Goal: Find specific page/section

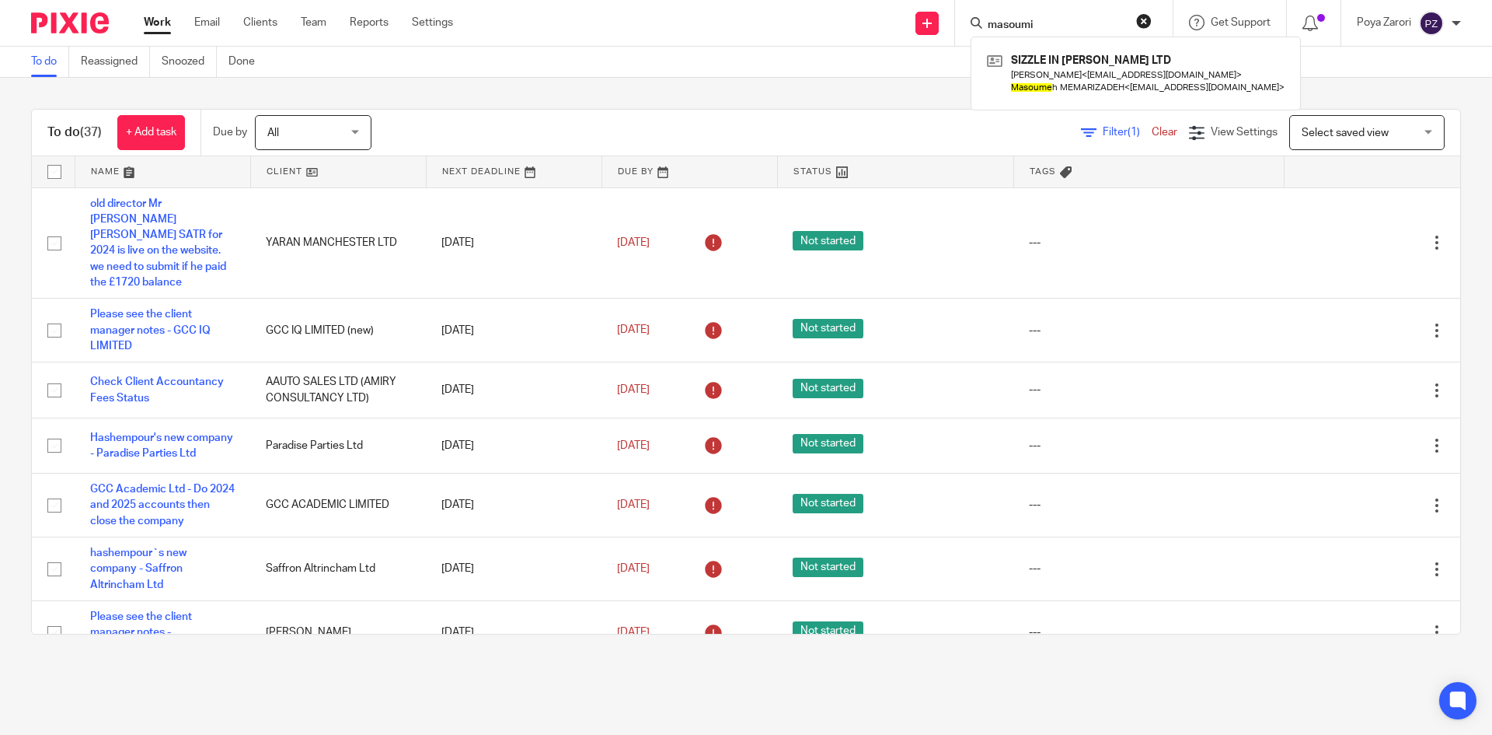
type input "masoumi"
click at [1153, 18] on div "[PERSON_NAME] IN [PERSON_NAME] LTD [PERSON_NAME] MOEINODDINI < [EMAIL_ADDRESS][…" at bounding box center [1064, 23] width 218 height 46
click at [1149, 18] on button "reset" at bounding box center [1144, 21] width 16 height 16
click at [1064, 26] on input "Search" at bounding box center [1056, 26] width 140 height 14
type input "pizzara"
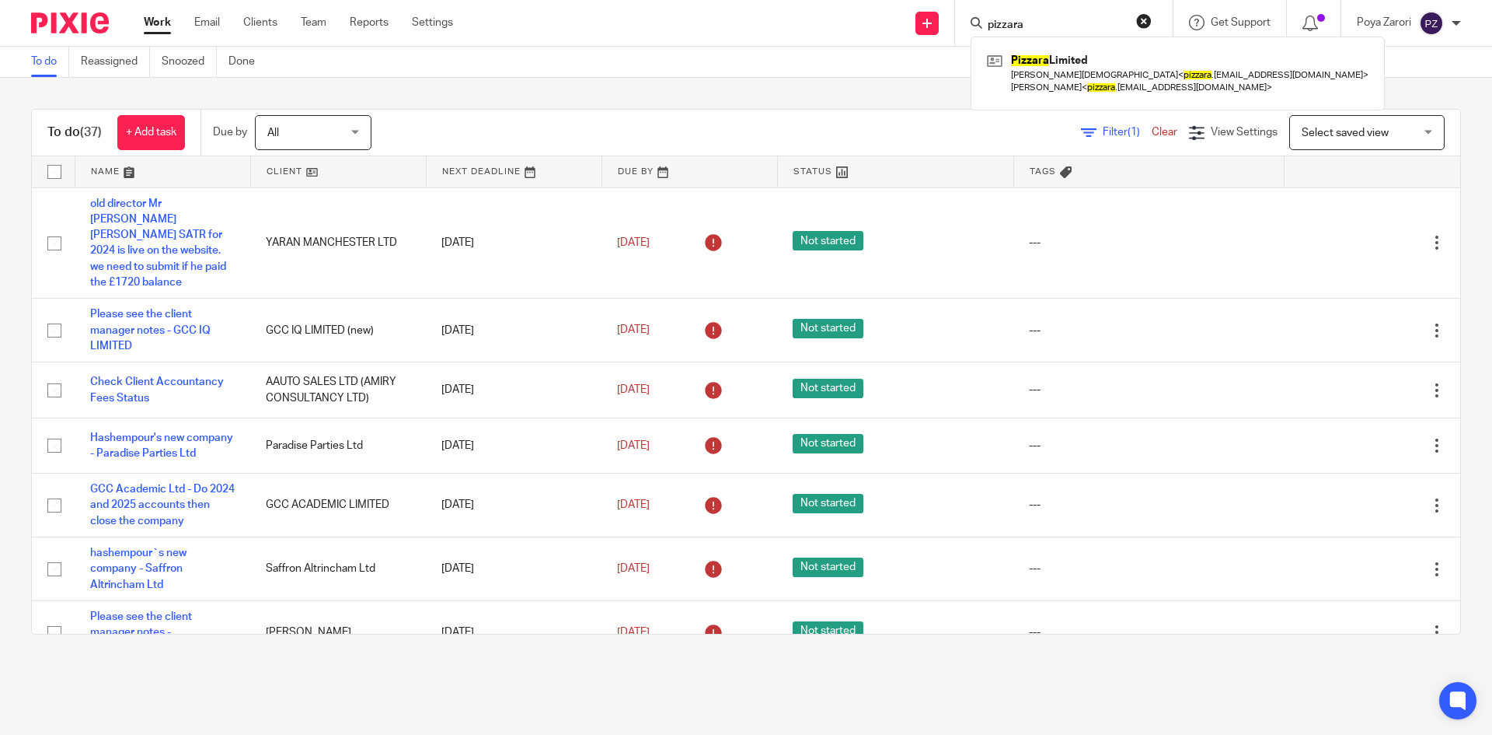
click at [1142, 23] on button "reset" at bounding box center [1144, 21] width 16 height 16
click at [1041, 25] on input "Search" at bounding box center [1056, 26] width 140 height 14
click at [1024, 31] on input "Search" at bounding box center [1056, 26] width 140 height 14
